Goal: Register for event/course

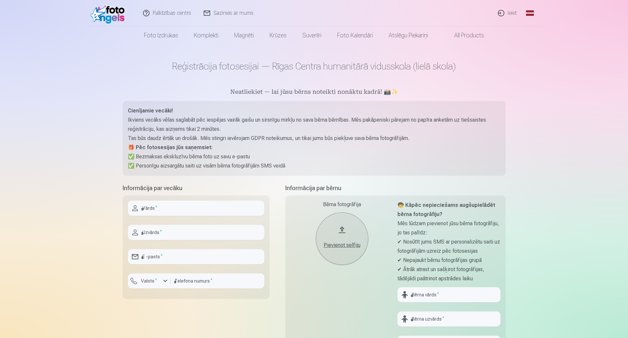
click at [168, 209] on input "text" at bounding box center [196, 208] width 136 height 15
drag, startPoint x: 218, startPoint y: 92, endPoint x: 428, endPoint y: 87, distance: 209.6
click at [428, 87] on main "Reģistrācija fotosesijai — Rīgas Centra humanitārā vidusskola (lielā skola) Nea…" at bounding box center [314, 239] width 383 height 389
drag, startPoint x: 143, startPoint y: 143, endPoint x: 250, endPoint y: 143, distance: 106.2
click at [250, 143] on p "🎁 Pēc fotosesijas jūs saņemsiet:" at bounding box center [314, 147] width 372 height 9
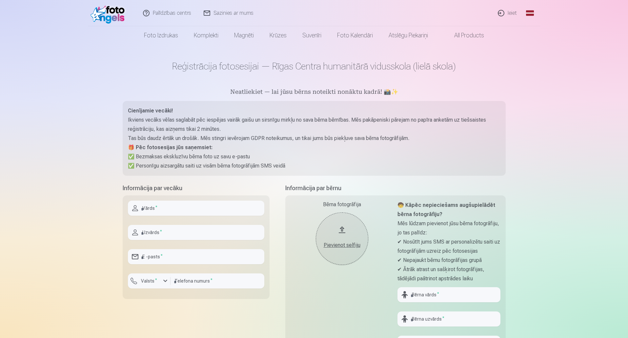
drag, startPoint x: 175, startPoint y: 162, endPoint x: 162, endPoint y: 153, distance: 15.6
click at [175, 161] on p "✅ Personīgu aizsargātu saiti uz visām bērna fotogrāfijām SMS veidā" at bounding box center [314, 165] width 372 height 9
drag, startPoint x: 221, startPoint y: 155, endPoint x: 256, endPoint y: 155, distance: 34.8
click at [256, 155] on p "✅ Bezmaksas ekskluzīvu bērna foto uz savu e-pastu" at bounding box center [314, 156] width 372 height 9
drag, startPoint x: 408, startPoint y: 143, endPoint x: 394, endPoint y: 143, distance: 13.8
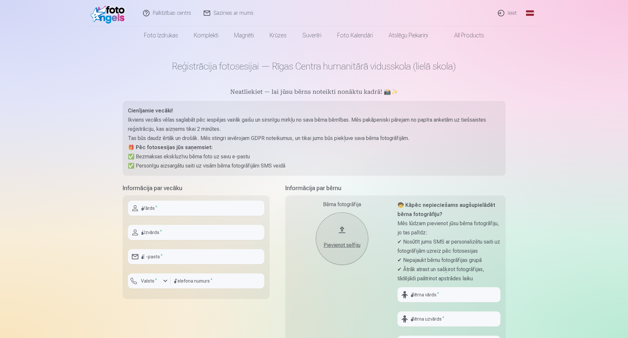
click at [407, 143] on p "Tas būs daudz ērtāk un drošāk. Mēs stingri ievērojam GDPR noteikumus, un tikai …" at bounding box center [314, 138] width 372 height 9
drag, startPoint x: 157, startPoint y: 165, endPoint x: 257, endPoint y: 161, distance: 100.4
click at [227, 165] on p "✅ Personīgu aizsargātu saiti uz visām bērna fotogrāfijām SMS veidā" at bounding box center [314, 165] width 372 height 9
click at [350, 151] on p "🎁 Pēc fotosesijas jūs saņemsiet:" at bounding box center [314, 147] width 372 height 9
click at [158, 211] on input "text" at bounding box center [196, 208] width 136 height 15
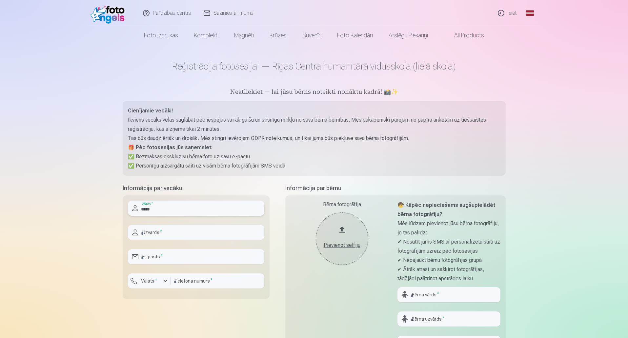
type input "*****"
type input "**********"
click at [204, 283] on input "number" at bounding box center [218, 280] width 94 height 15
type input "********"
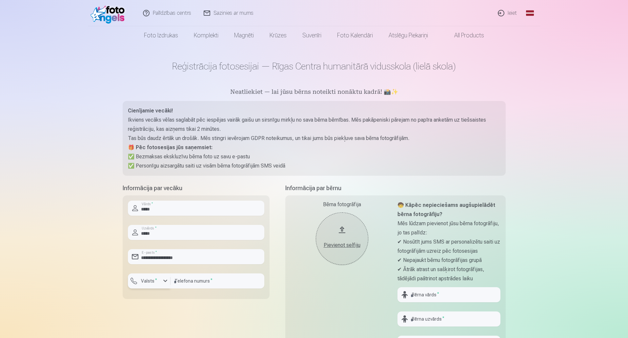
click at [162, 284] on div "button" at bounding box center [165, 281] width 8 height 8
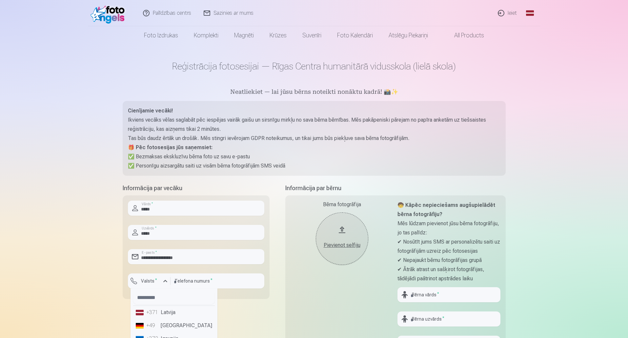
click at [169, 316] on li "+371 Latvija" at bounding box center [174, 312] width 82 height 13
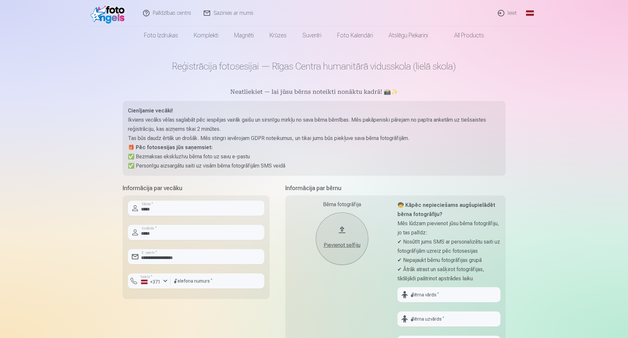
click at [346, 310] on div "Bērna fotogrāfija Pievienot selfiju" at bounding box center [342, 278] width 103 height 155
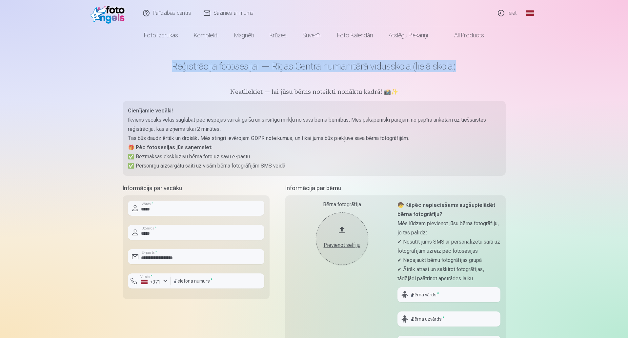
drag, startPoint x: 143, startPoint y: 68, endPoint x: 520, endPoint y: 65, distance: 377.1
click at [520, 65] on div "Palīdzības centrs Sazinies ar mums Ieiet Global Latvian (lv) Lithuanian (lt) Ru…" at bounding box center [314, 307] width 628 height 614
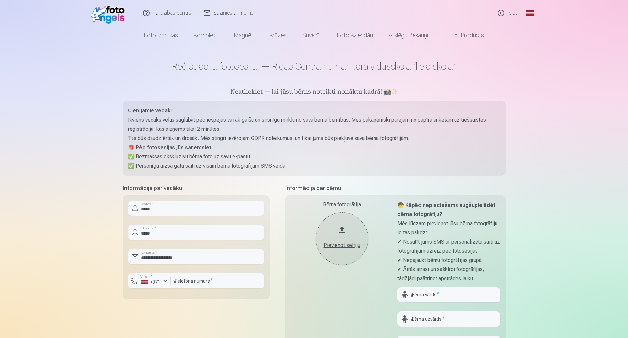
click at [576, 79] on div "Palīdzības centrs Sazinies ar mums Ieiet Global Latvian (lv) Lithuanian (lt) Ru…" at bounding box center [314, 307] width 628 height 614
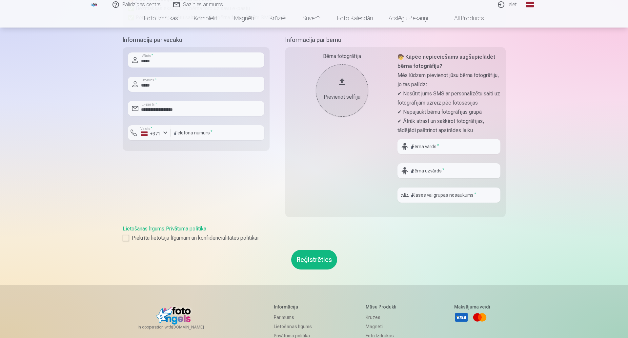
scroll to position [66, 0]
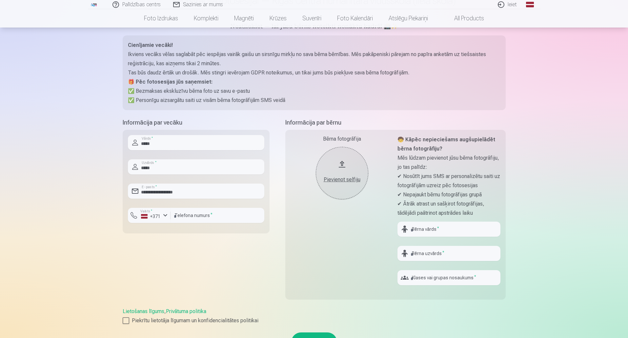
click at [366, 242] on div "Bērna fotogrāfija Pievienot selfiju" at bounding box center [342, 212] width 103 height 155
click at [348, 184] on button "Pievienot selfiju" at bounding box center [342, 173] width 52 height 52
click at [362, 246] on div "Bērna fotogrāfija Pievienot selfiju Nederīgs foto formāts!" at bounding box center [342, 212] width 103 height 155
click at [336, 176] on div "Pievienot selfiju" at bounding box center [341, 180] width 39 height 8
click at [447, 233] on input "text" at bounding box center [448, 229] width 103 height 15
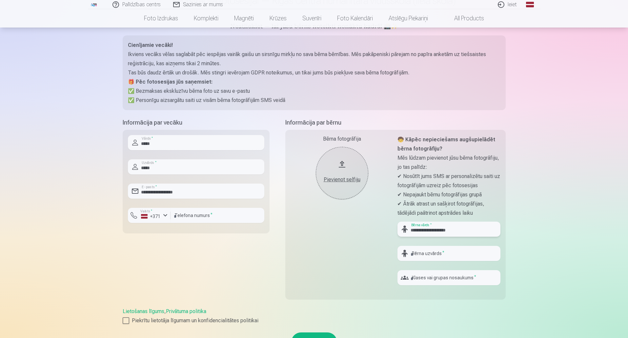
drag, startPoint x: 439, startPoint y: 231, endPoint x: 480, endPoint y: 232, distance: 40.7
click at [478, 232] on input "**********" at bounding box center [448, 229] width 103 height 15
type input "**********"
type input "******"
click at [477, 277] on input "text" at bounding box center [448, 277] width 103 height 15
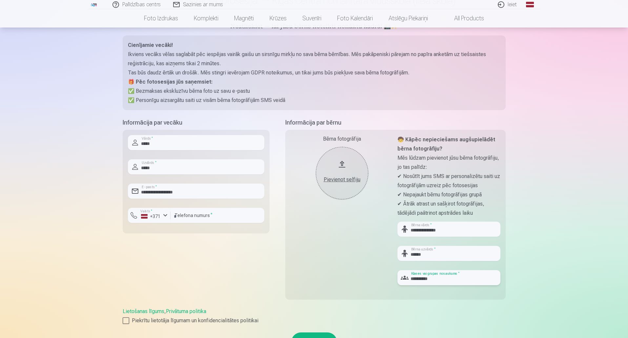
type input "**********"
drag, startPoint x: 421, startPoint y: 177, endPoint x: 494, endPoint y: 188, distance: 73.9
click at [494, 188] on p "✔ Nosūtīt jums SMS ar personalizētu saiti uz fotogrāfijām uzreiz pēc fotosesijas" at bounding box center [448, 181] width 103 height 18
click at [579, 174] on div "Palīdzības centrs Sazinies ar mums Ieiet Global Latvian (lv) Lithuanian (lt) Ru…" at bounding box center [314, 241] width 628 height 614
click at [337, 175] on div "Pievienot selfiju" at bounding box center [341, 178] width 39 height 12
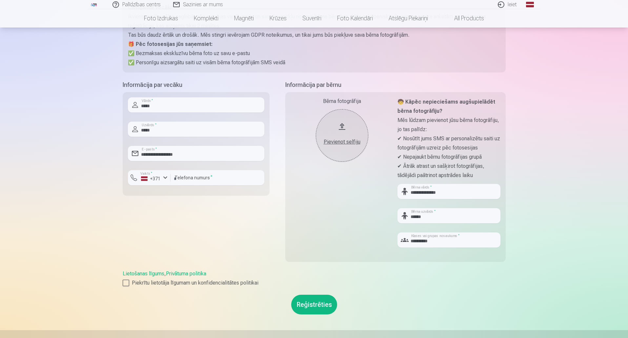
scroll to position [197, 0]
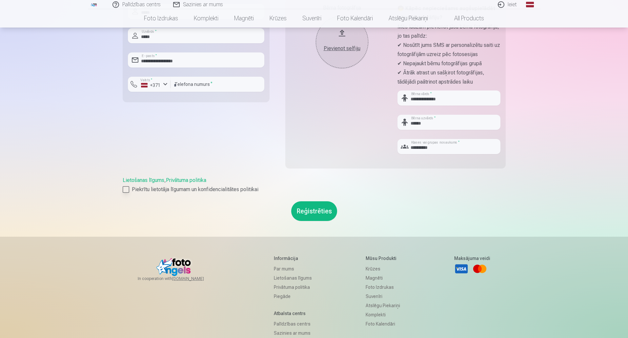
click at [123, 189] on div at bounding box center [126, 189] width 7 height 7
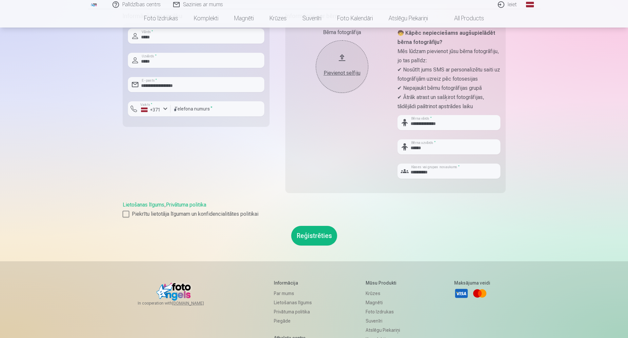
scroll to position [66, 0]
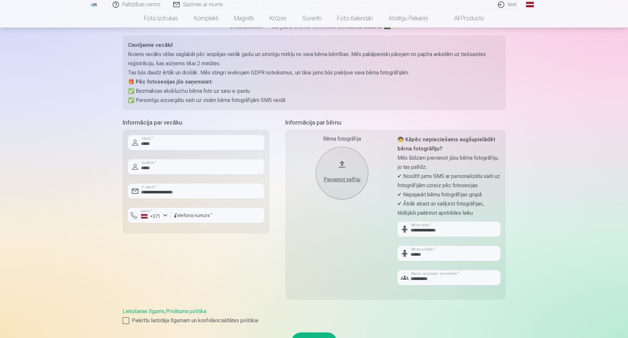
click at [338, 169] on button "Pievienot selfiju" at bounding box center [342, 173] width 52 height 52
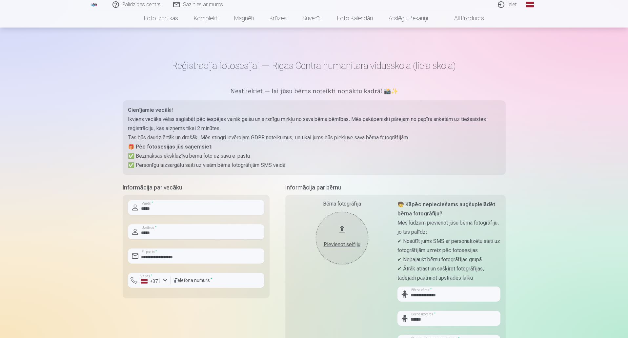
scroll to position [0, 0]
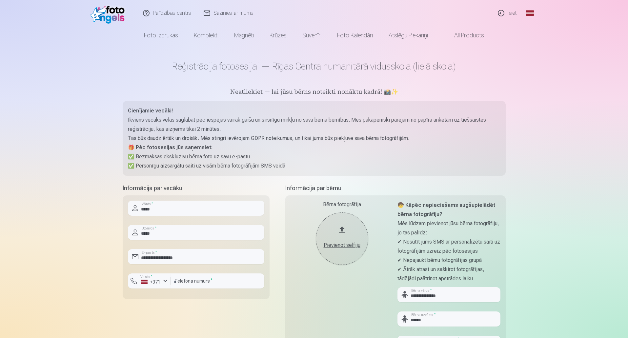
click at [355, 238] on div "Pievienot selfiju" at bounding box center [341, 243] width 39 height 12
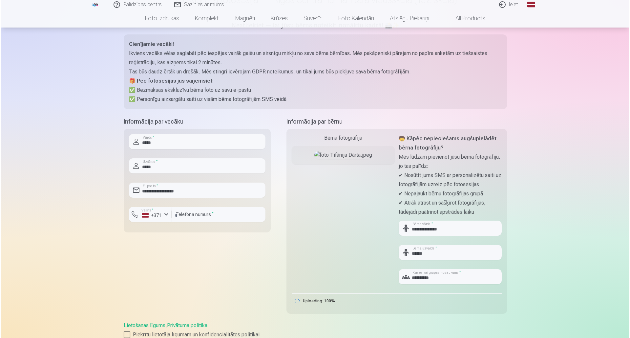
scroll to position [164, 0]
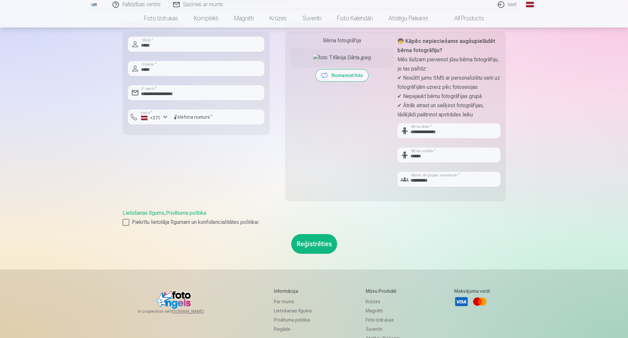
click at [308, 243] on button "Reģistrēties" at bounding box center [314, 244] width 46 height 20
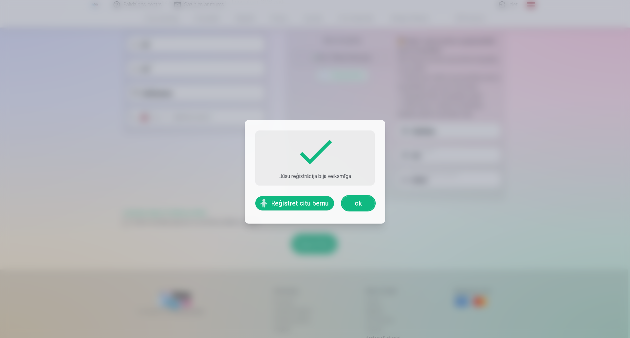
click at [356, 203] on link "ok" at bounding box center [358, 203] width 33 height 14
